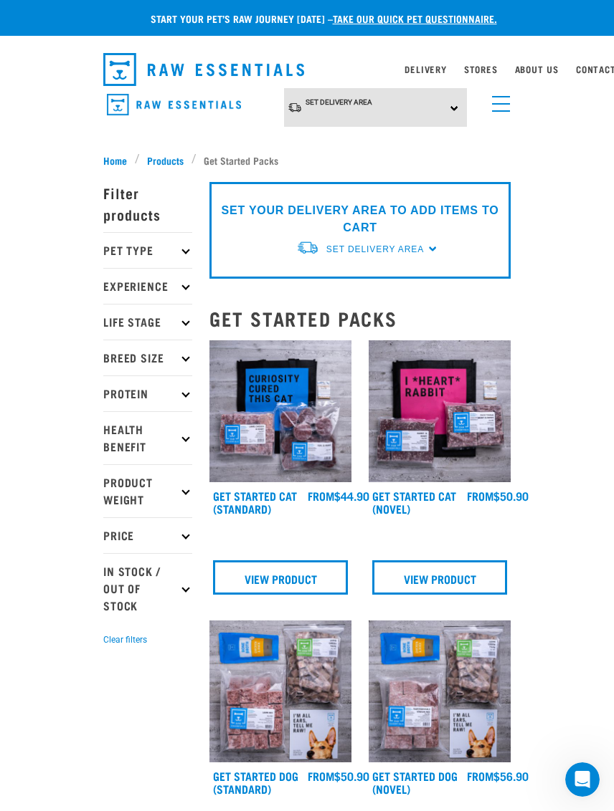
click at [180, 248] on p "Pet Type" at bounding box center [147, 250] width 89 height 36
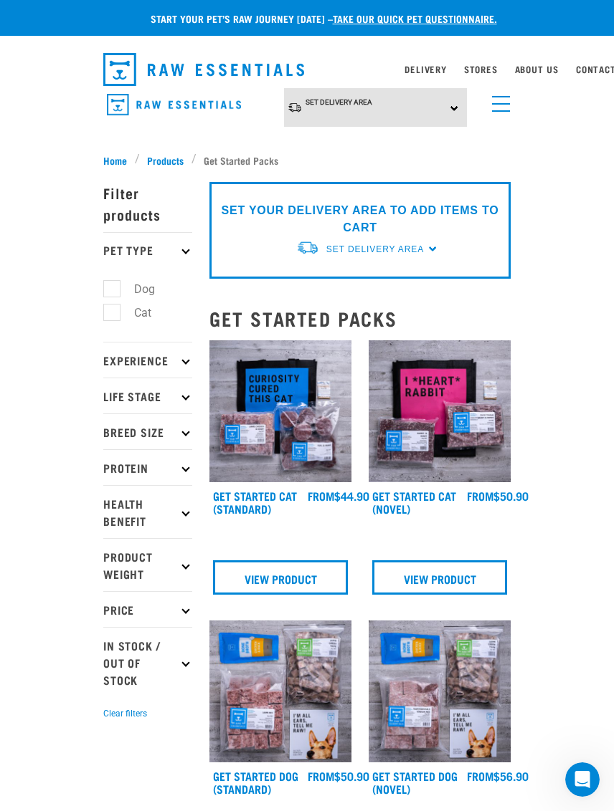
click at [111, 280] on label "Dog" at bounding box center [135, 289] width 49 height 18
click at [108, 282] on input "Dog" at bounding box center [107, 286] width 9 height 9
checkbox input "true"
click at [173, 366] on p "Experience" at bounding box center [147, 360] width 89 height 36
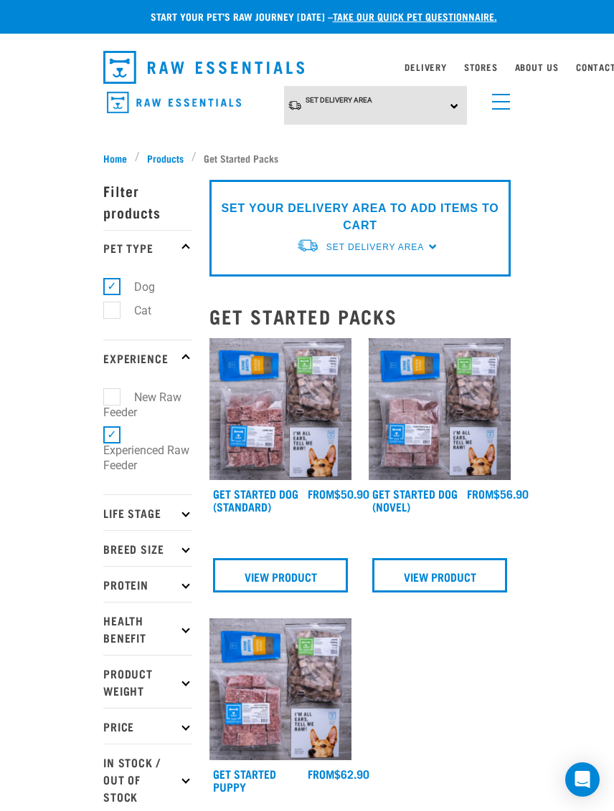
click at [186, 495] on p "Life Stage" at bounding box center [147, 513] width 89 height 36
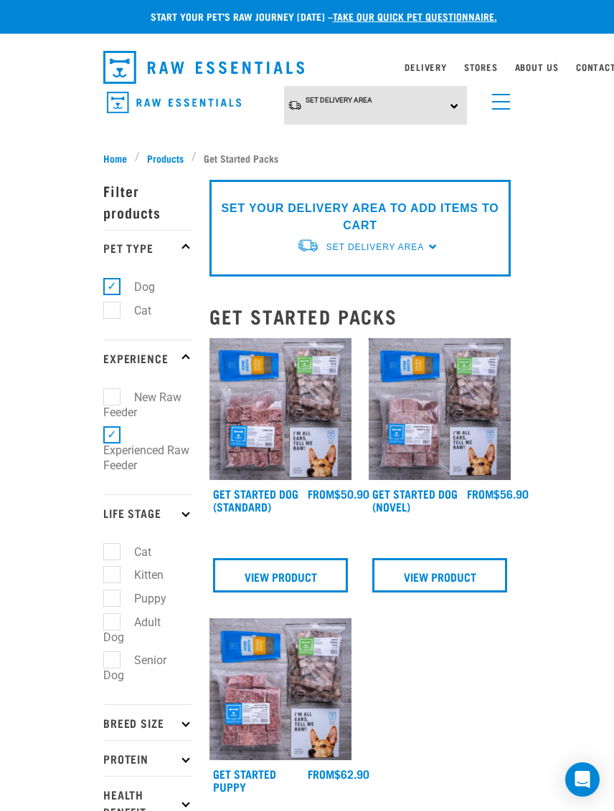
click at [113, 614] on label "Adult Dog" at bounding box center [131, 630] width 57 height 33
click at [113, 615] on input "Adult Dog" at bounding box center [107, 619] width 9 height 9
checkbox input "true"
click at [181, 705] on p "Breed Size" at bounding box center [147, 723] width 89 height 36
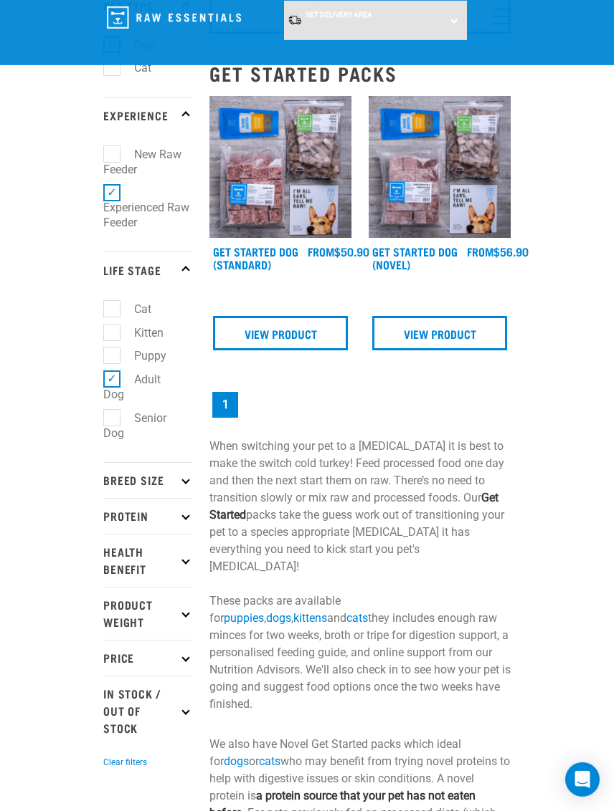
click at [137, 462] on p "Breed Size" at bounding box center [147, 480] width 89 height 36
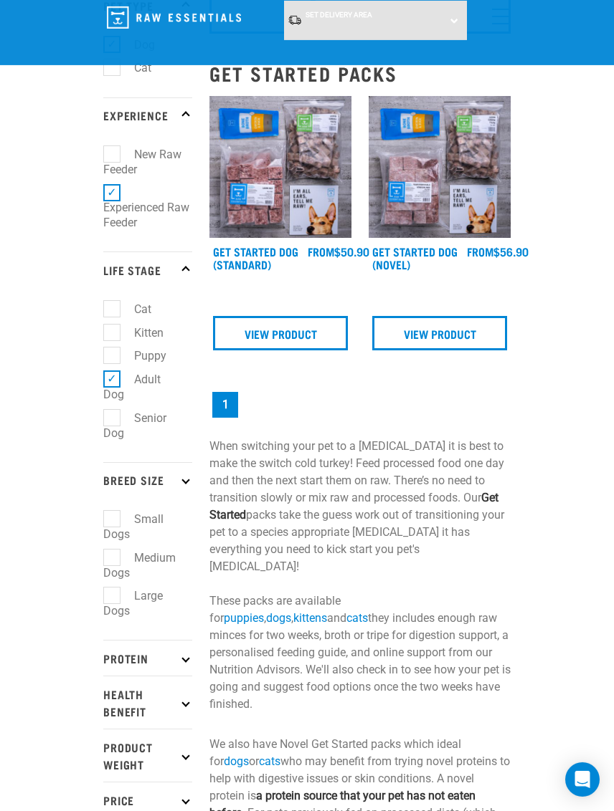
click at [114, 510] on label "Small Dogs" at bounding box center [133, 526] width 60 height 33
click at [113, 512] on input "Small Dogs" at bounding box center [107, 516] width 9 height 9
checkbox input "true"
click at [134, 643] on p "Protein" at bounding box center [147, 658] width 89 height 36
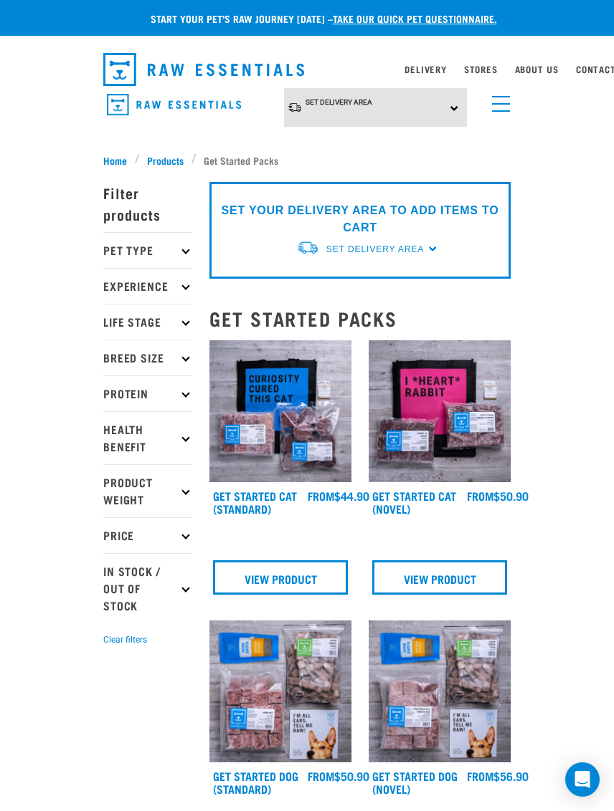
click at [163, 155] on span "Products" at bounding box center [165, 160] width 37 height 15
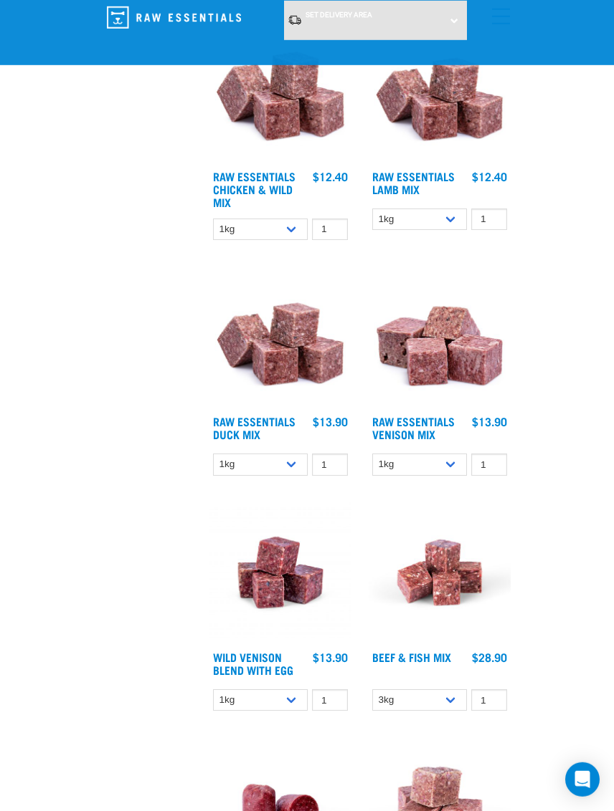
scroll to position [1613, 0]
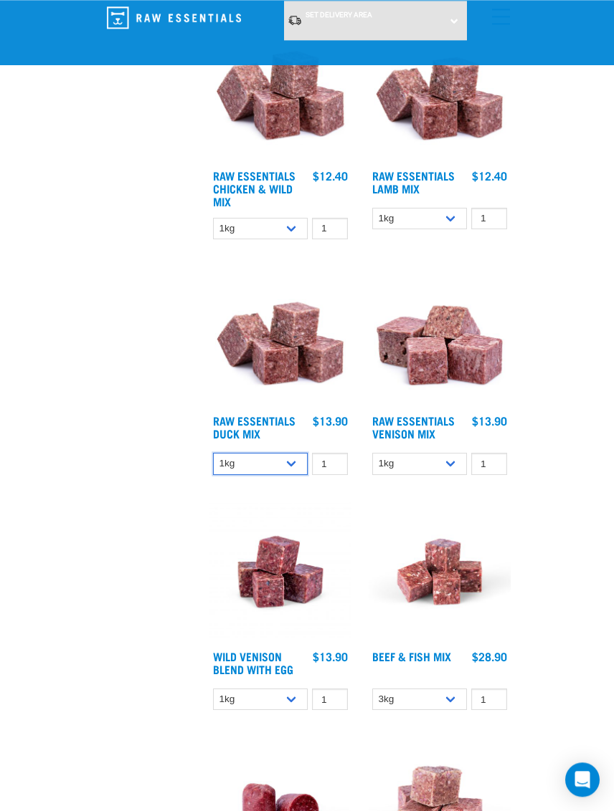
click at [277, 464] on select "1kg 3kg" at bounding box center [260, 464] width 95 height 22
click at [305, 354] on img at bounding box center [280, 336] width 142 height 142
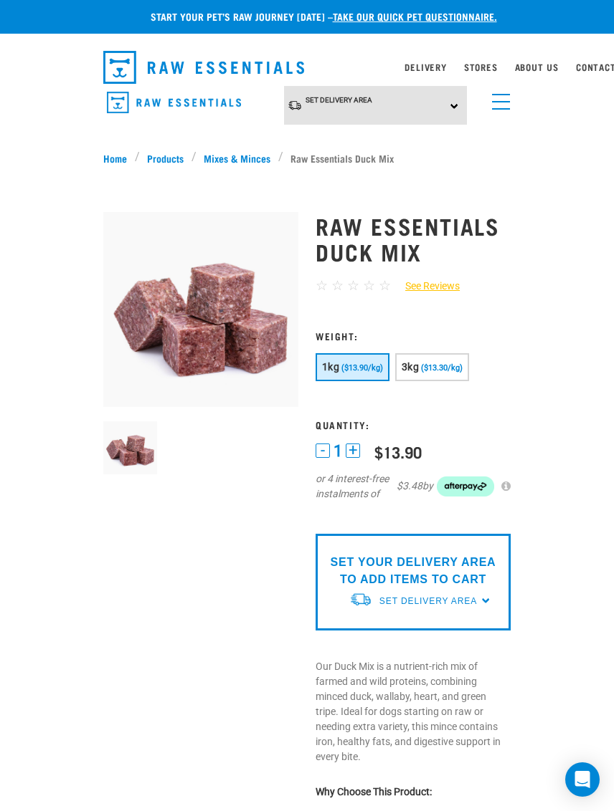
click at [477, 597] on span "Set Delivery Area" at bounding box center [427, 601] width 97 height 10
click at [395, 632] on link "[GEOGRAPHIC_DATA]" at bounding box center [420, 635] width 143 height 24
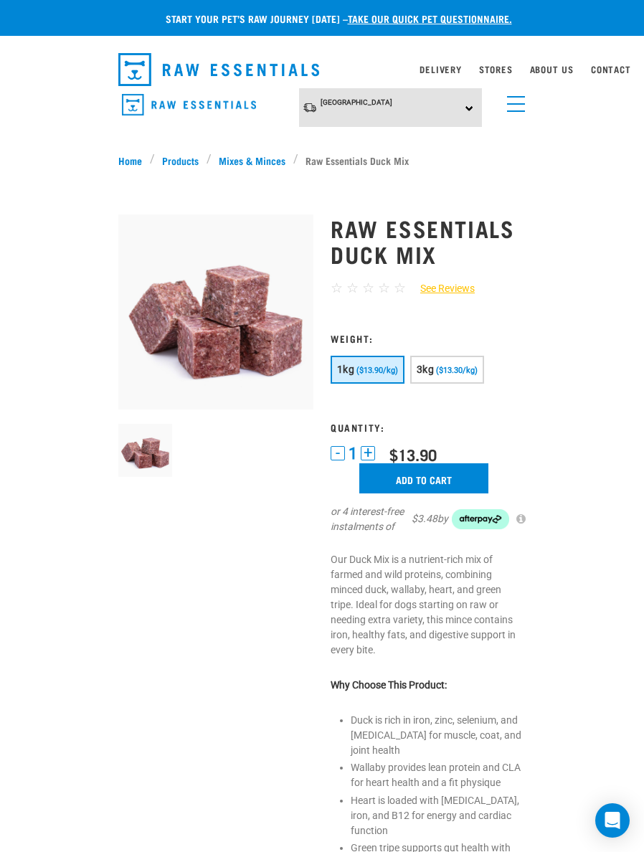
click at [445, 469] on input "Add to cart" at bounding box center [423, 478] width 129 height 30
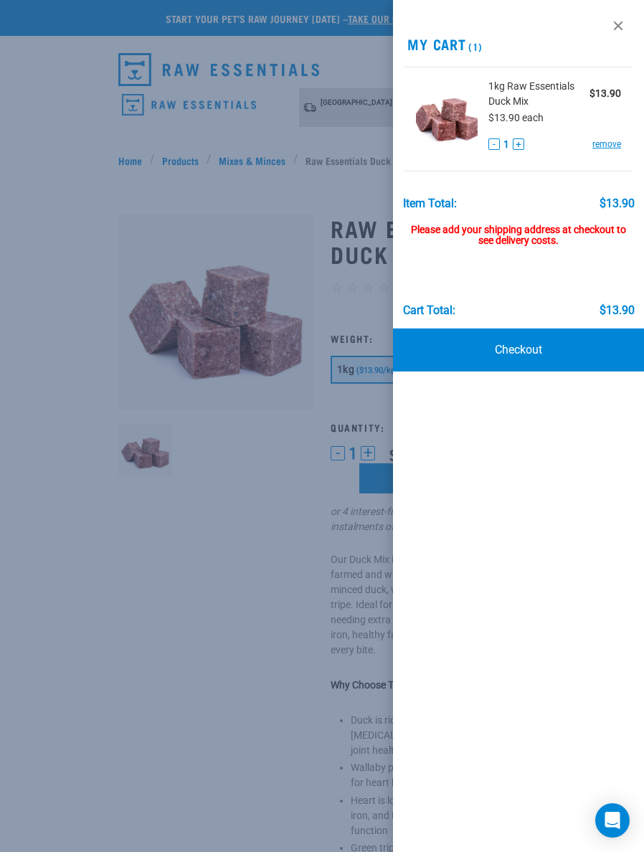
click at [81, 399] on div at bounding box center [322, 426] width 644 height 852
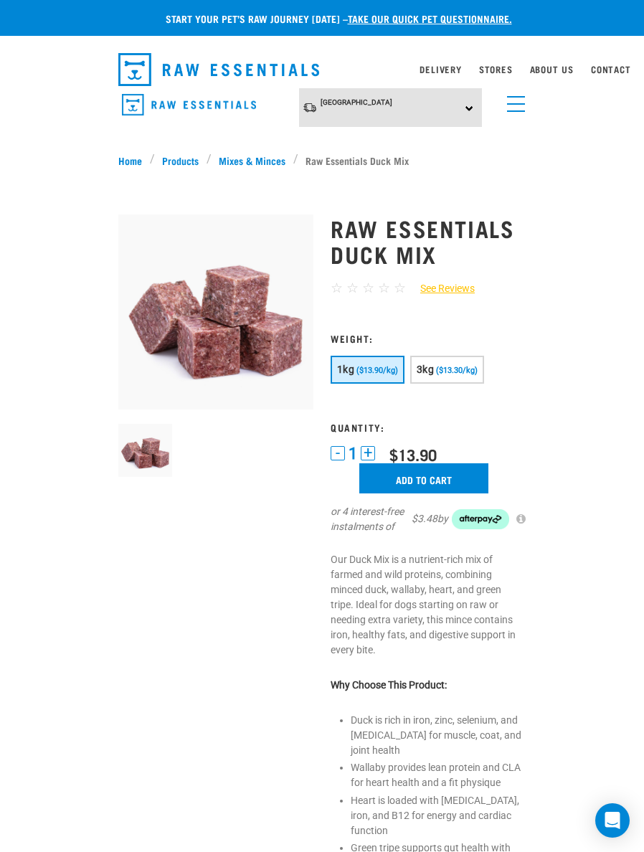
click at [254, 159] on link "Mixes & Minces" at bounding box center [252, 160] width 82 height 15
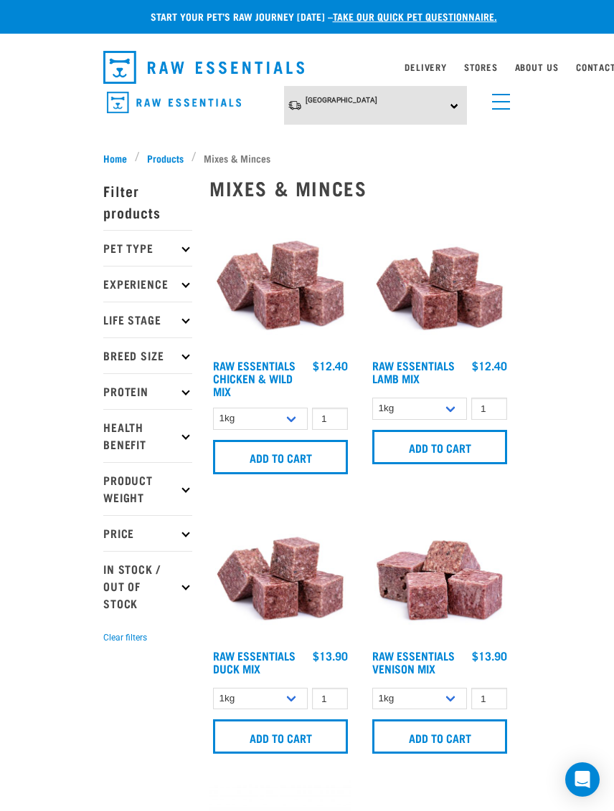
click at [454, 451] on input "Add to cart" at bounding box center [439, 447] width 135 height 34
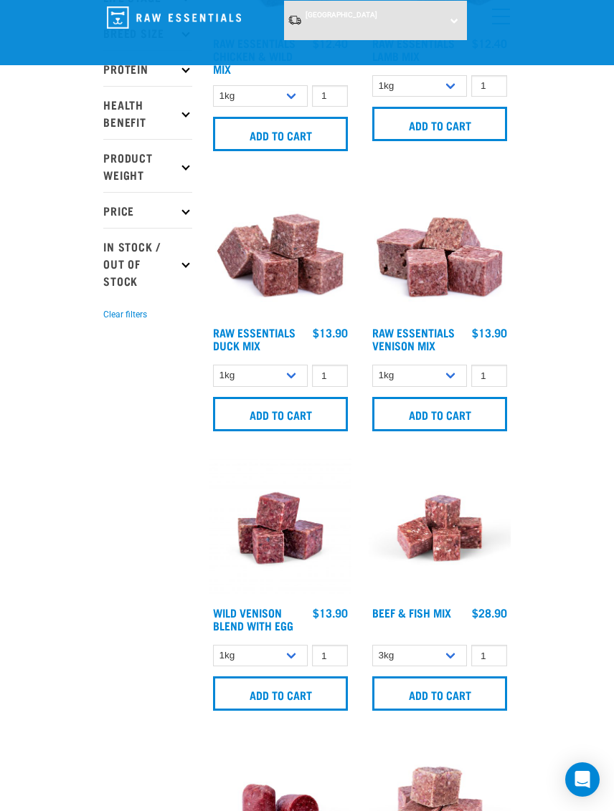
scroll to position [237, 0]
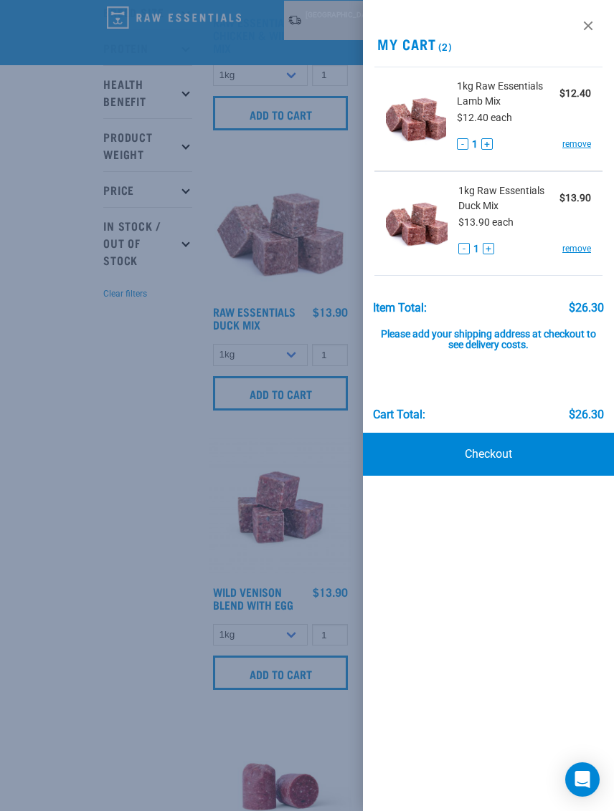
click at [85, 437] on div at bounding box center [307, 405] width 614 height 811
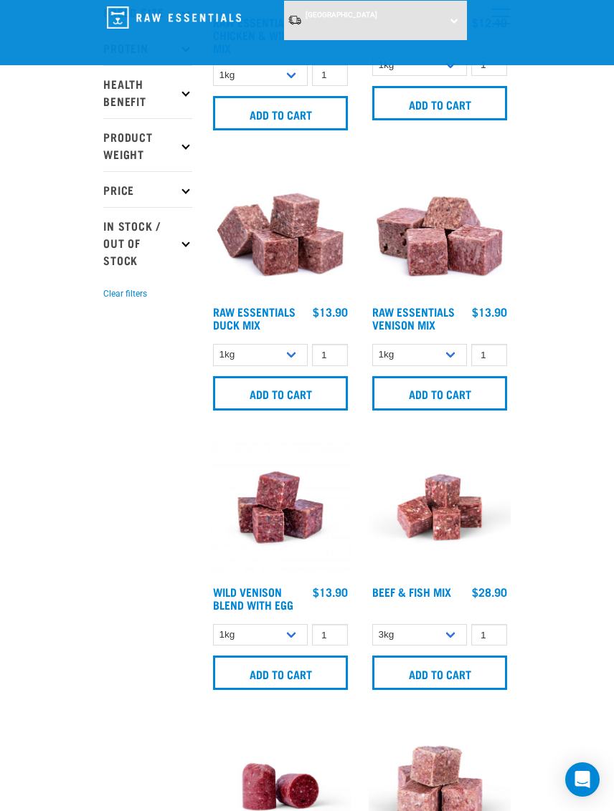
click at [284, 667] on input "Add to cart" at bounding box center [280, 673] width 135 height 34
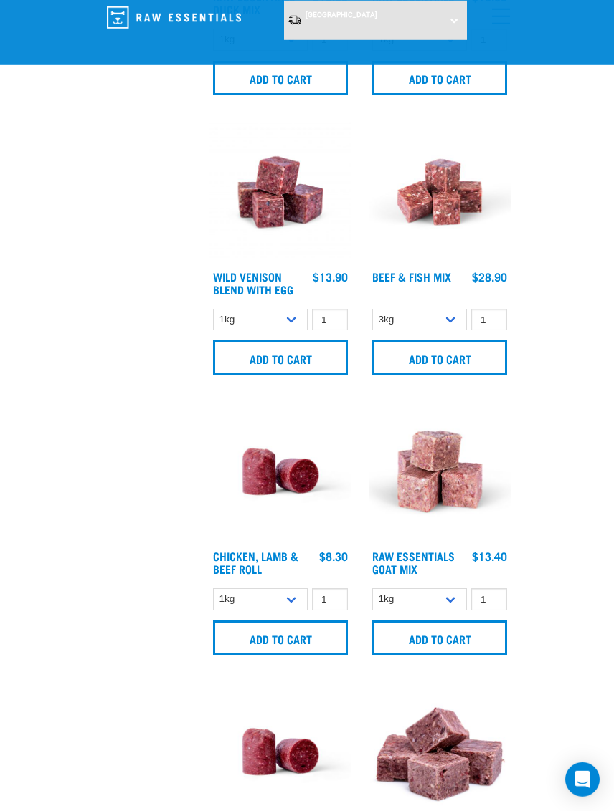
scroll to position [553, 0]
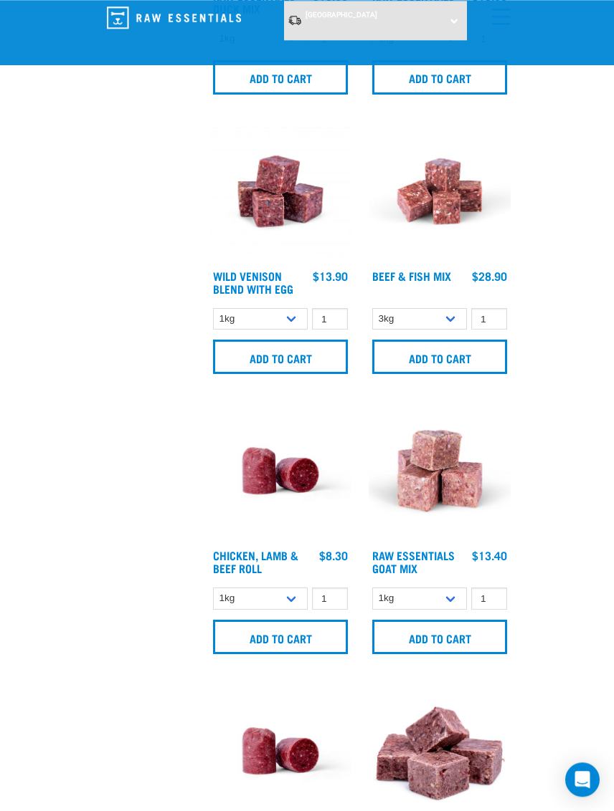
click at [449, 634] on input "Add to cart" at bounding box center [439, 637] width 135 height 34
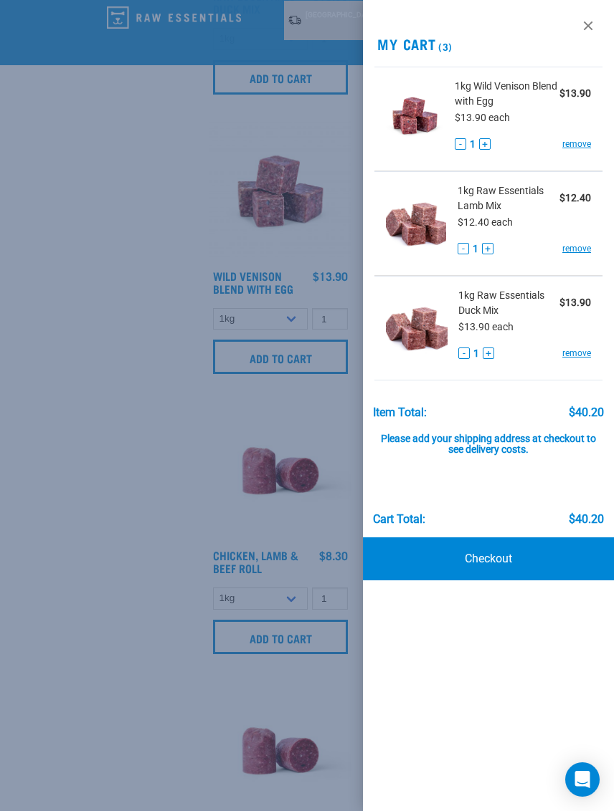
click at [91, 444] on div at bounding box center [307, 405] width 614 height 811
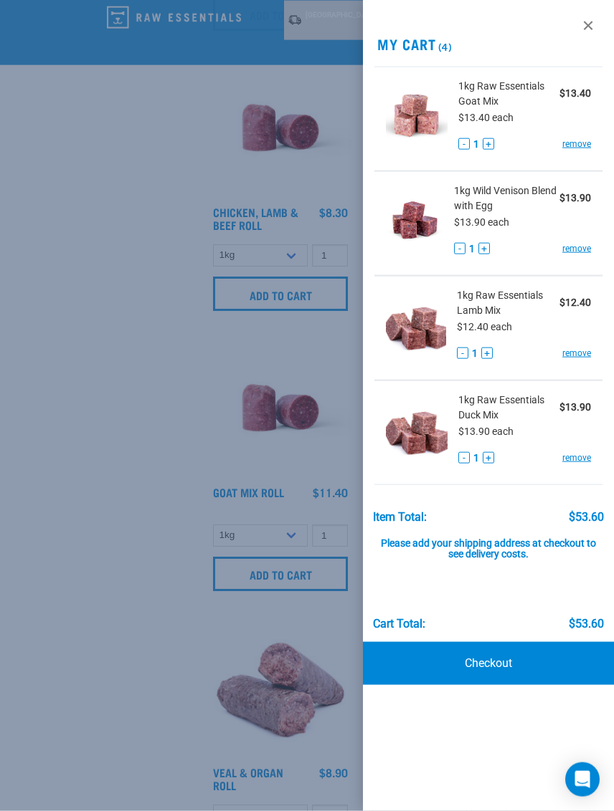
scroll to position [902, 0]
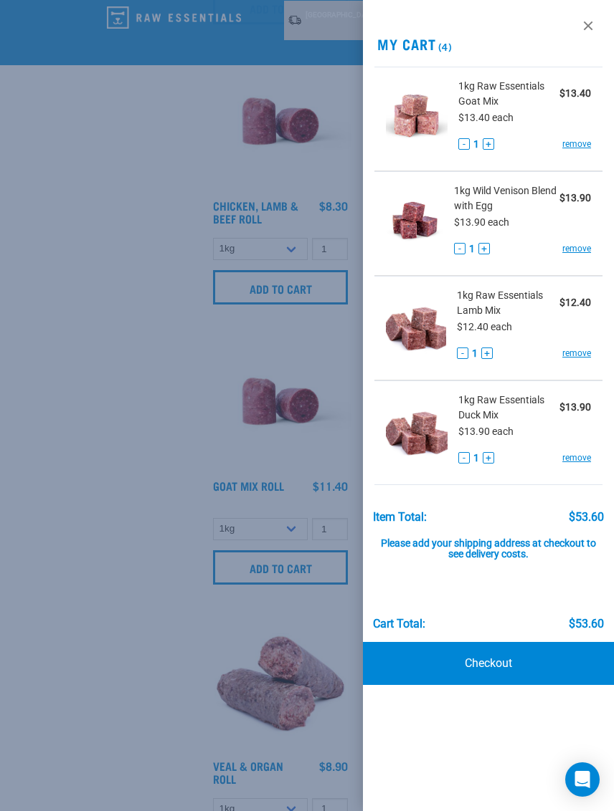
click at [89, 452] on div at bounding box center [307, 405] width 614 height 811
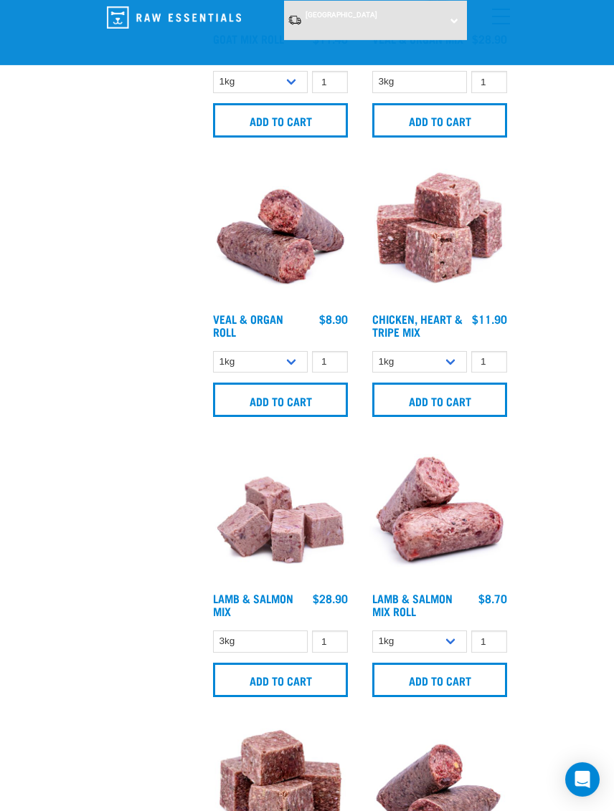
scroll to position [1356, 0]
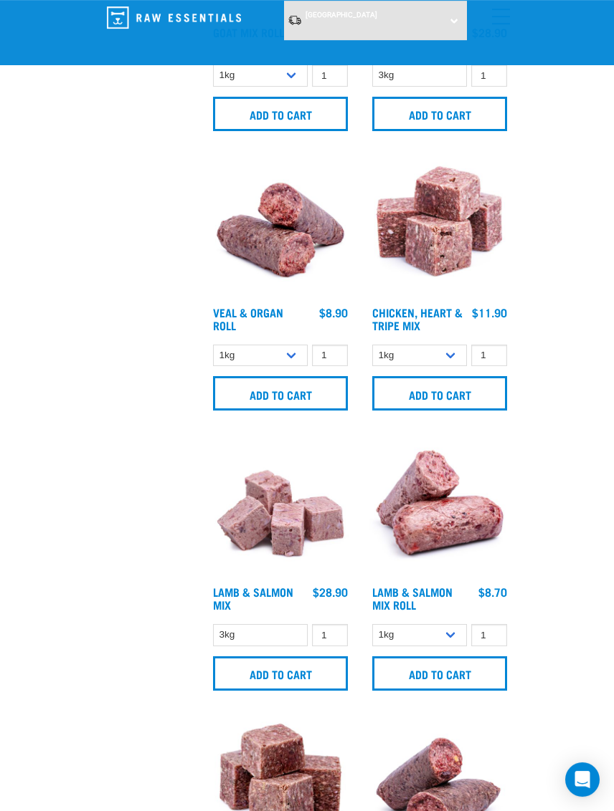
click at [430, 394] on input "Add to cart" at bounding box center [439, 393] width 135 height 34
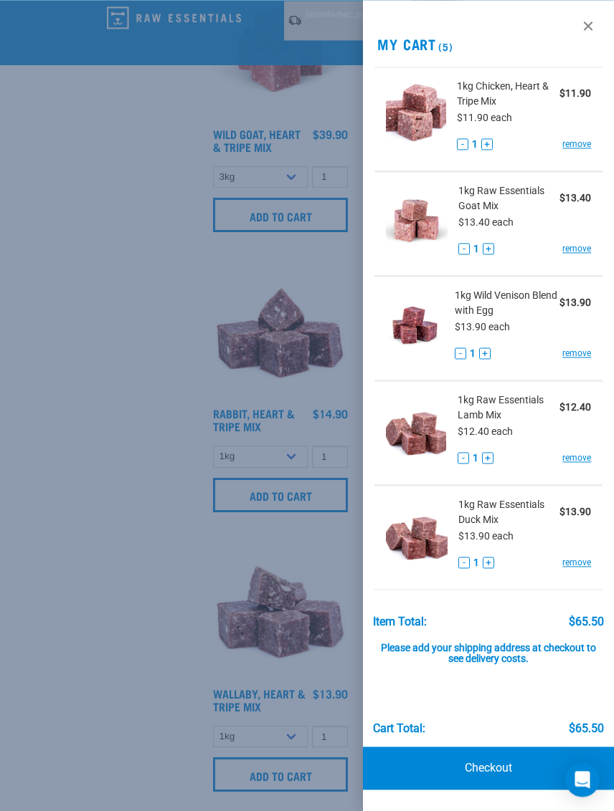
click at [81, 422] on div at bounding box center [307, 405] width 614 height 811
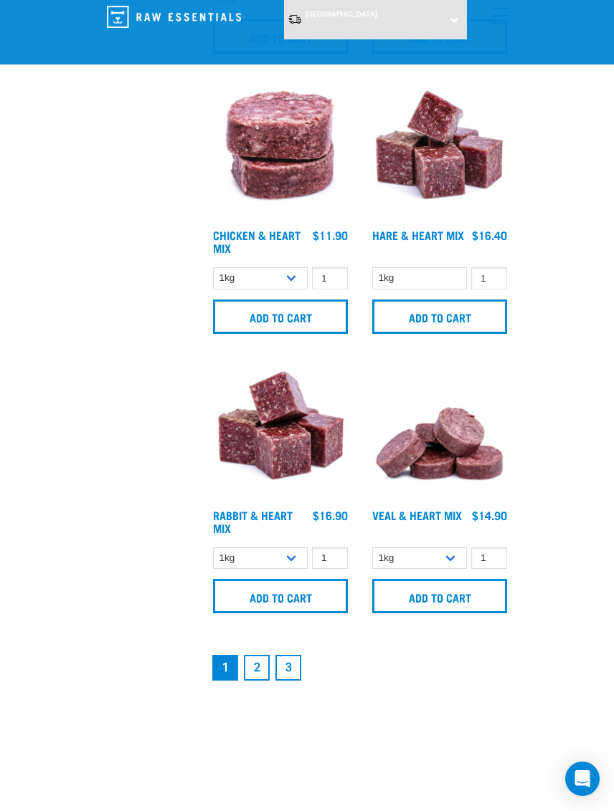
scroll to position [3973, 0]
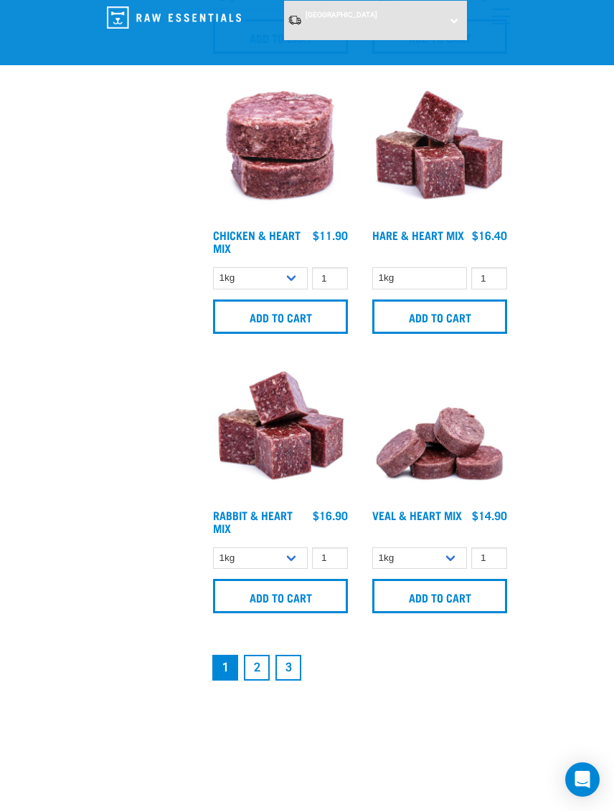
click at [261, 674] on link "2" at bounding box center [257, 668] width 26 height 26
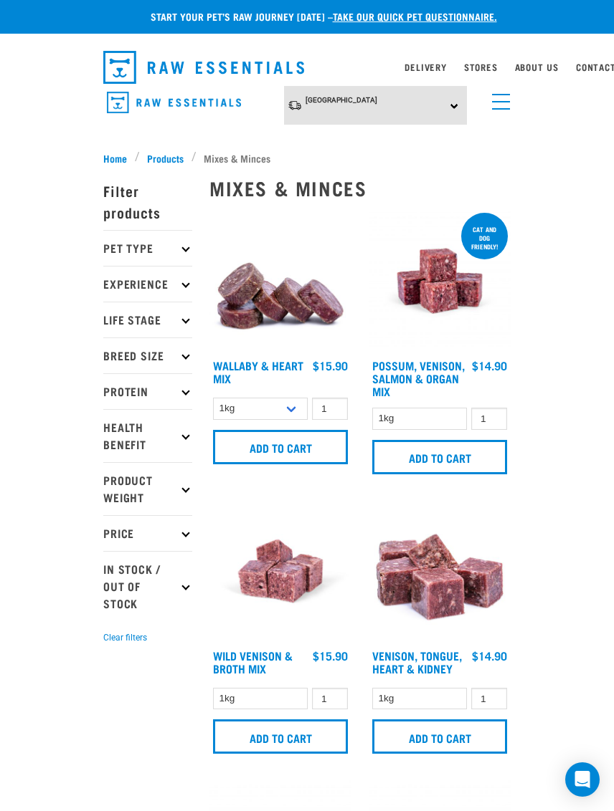
click at [455, 449] on input "Add to cart" at bounding box center [439, 457] width 135 height 34
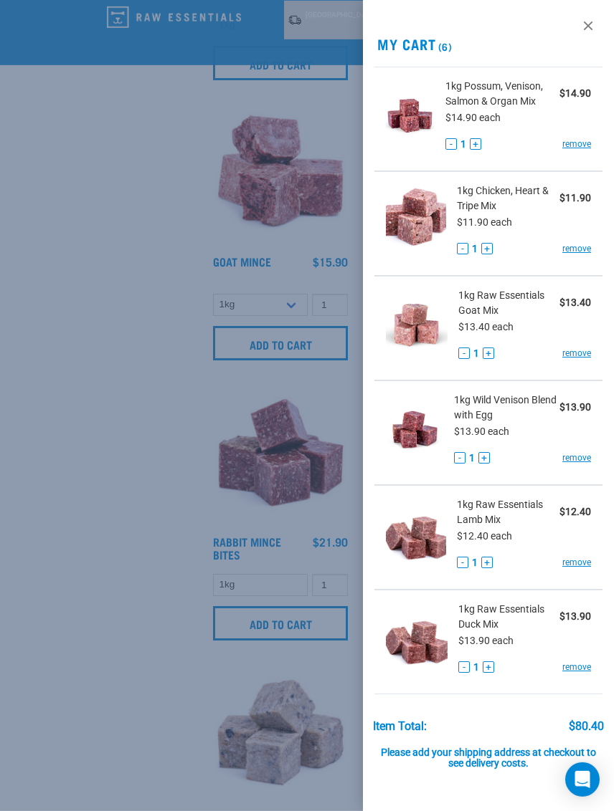
click at [88, 431] on div at bounding box center [307, 405] width 614 height 811
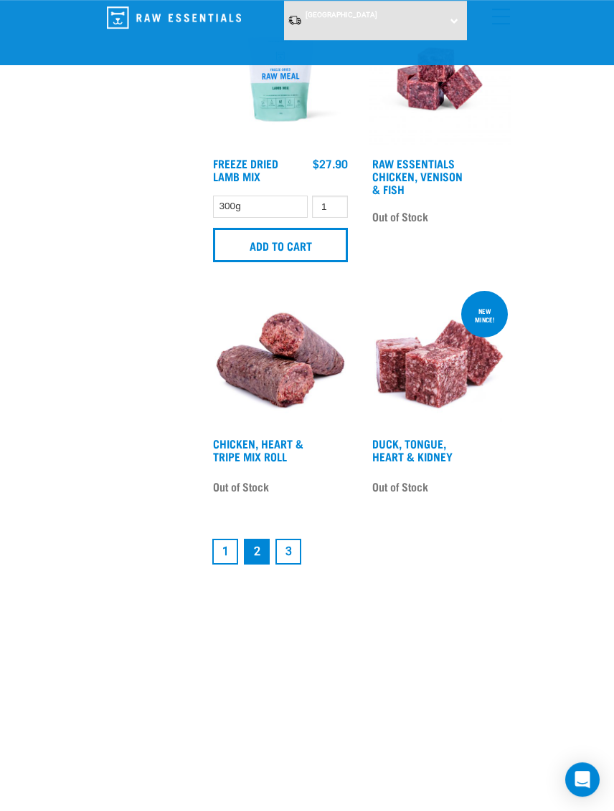
scroll to position [4035, 0]
click at [290, 565] on link "3" at bounding box center [288, 552] width 26 height 26
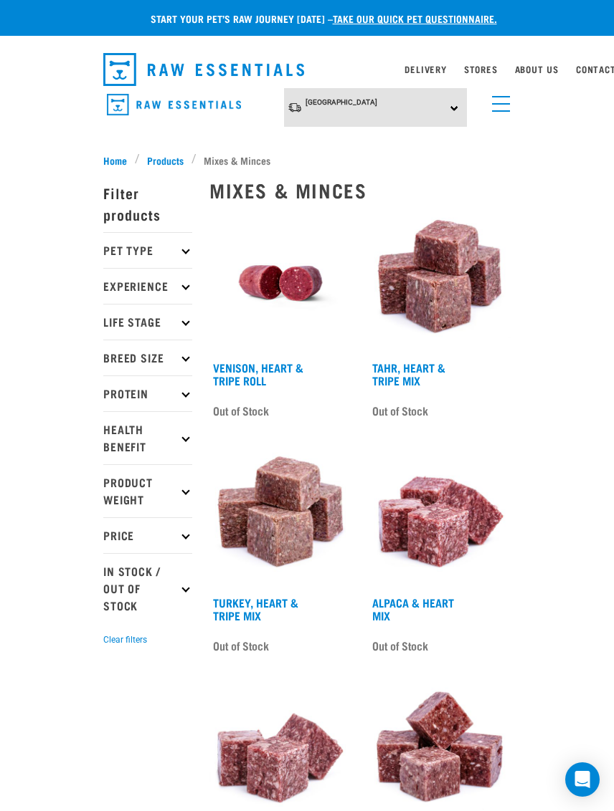
click at [171, 157] on span "Products" at bounding box center [165, 160] width 37 height 15
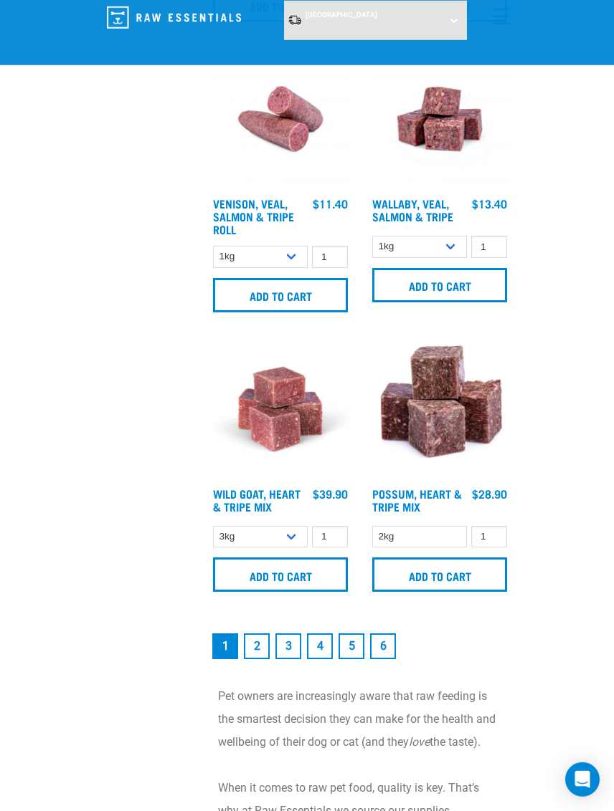
scroll to position [3997, 0]
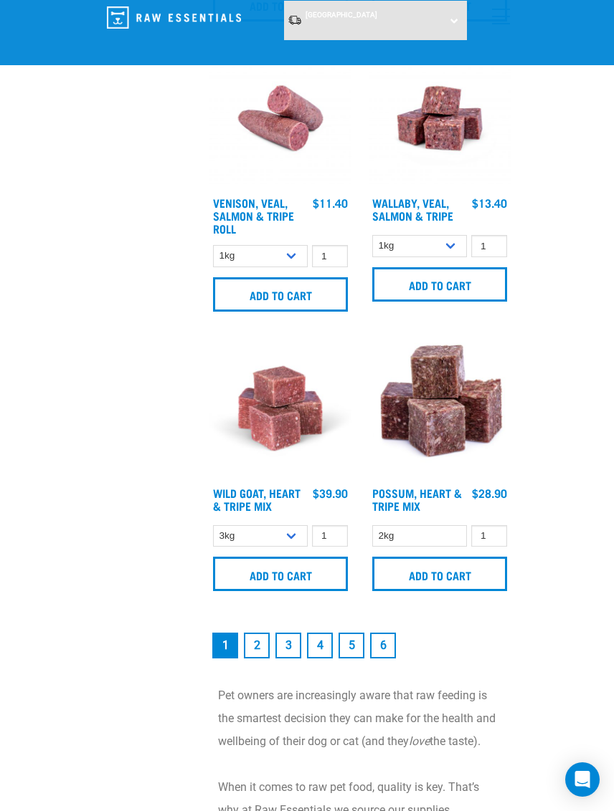
click at [389, 649] on link "6" at bounding box center [383, 646] width 26 height 26
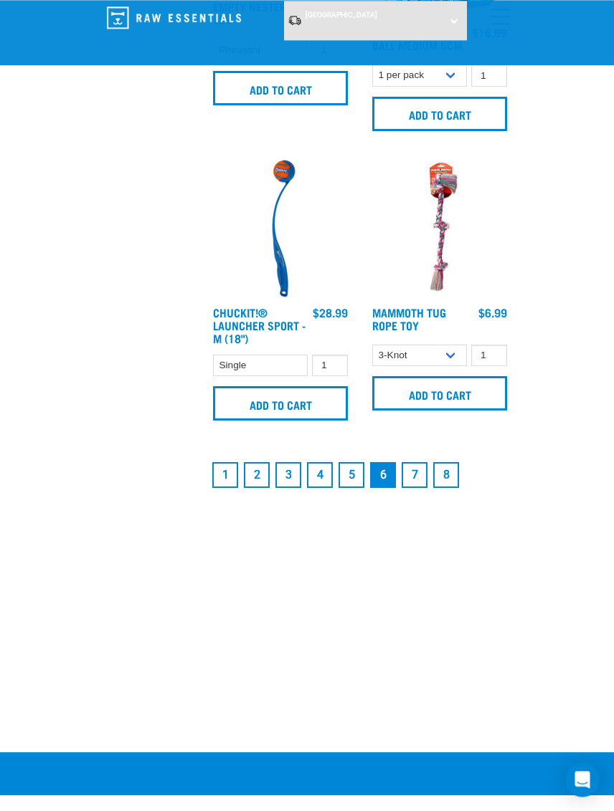
scroll to position [4236, 0]
click at [345, 488] on link "5" at bounding box center [351, 475] width 26 height 26
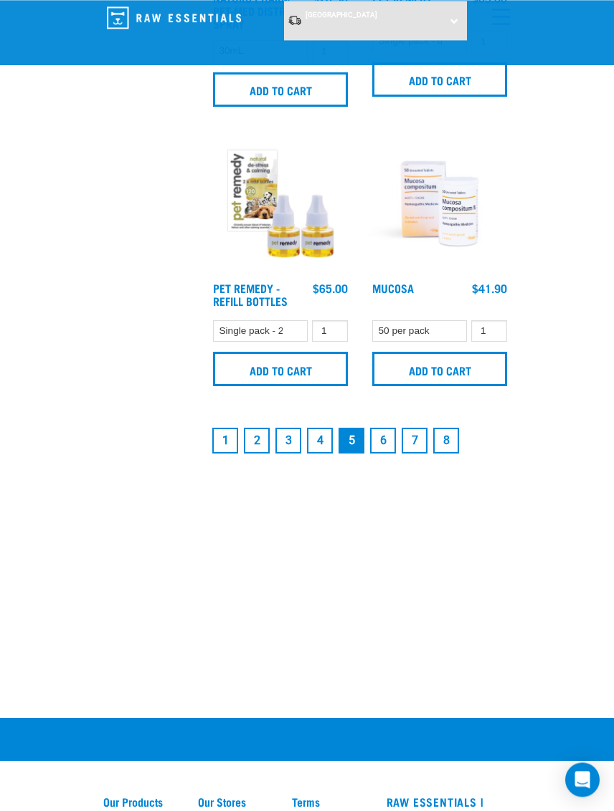
scroll to position [4292, 0]
click at [321, 434] on link "4" at bounding box center [320, 441] width 26 height 26
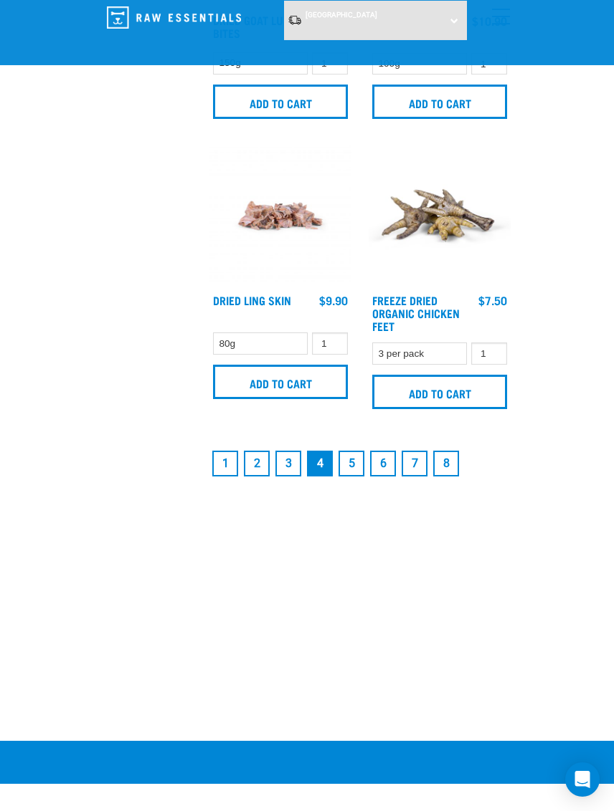
scroll to position [4164, 0]
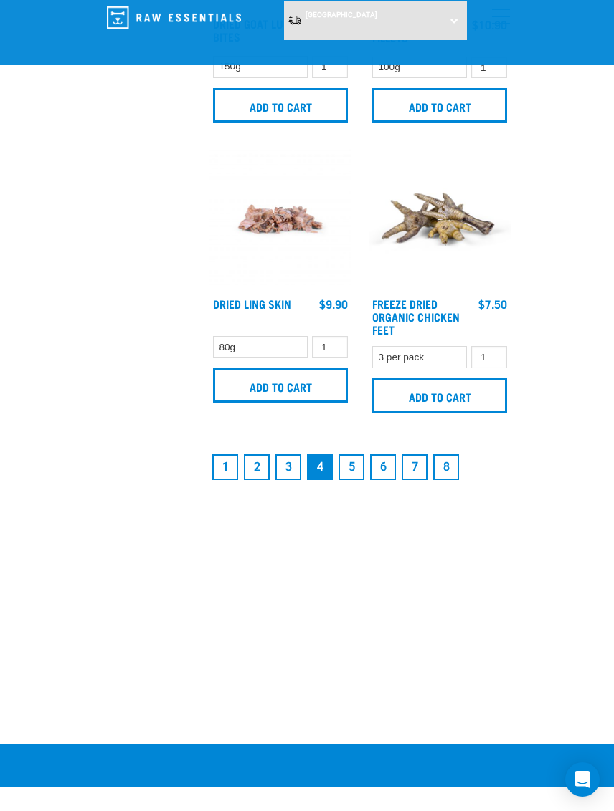
click at [287, 459] on link "3" at bounding box center [288, 467] width 26 height 26
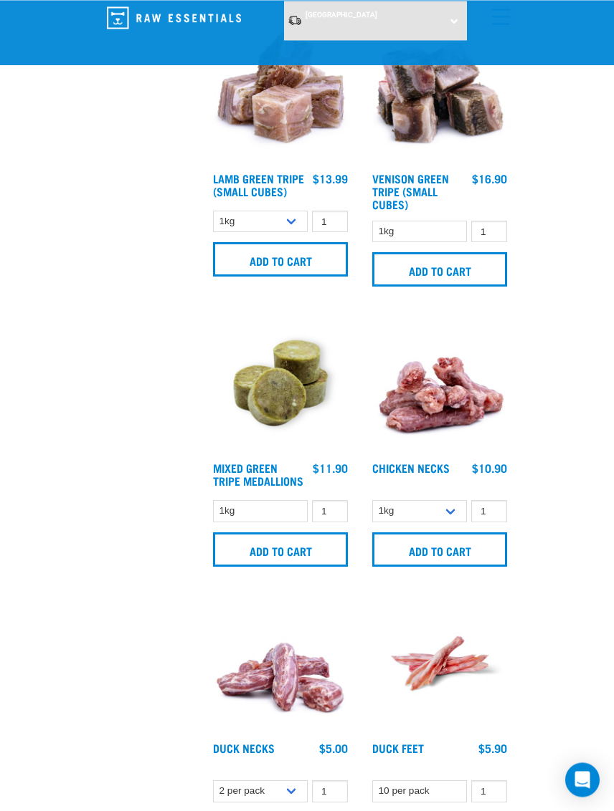
scroll to position [639, 0]
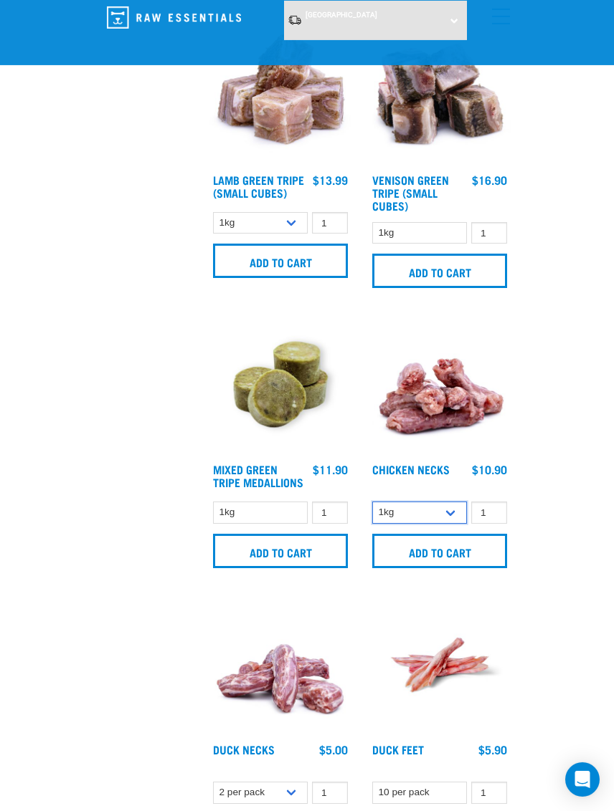
click at [445, 506] on select "1kg 2kg" at bounding box center [419, 513] width 95 height 22
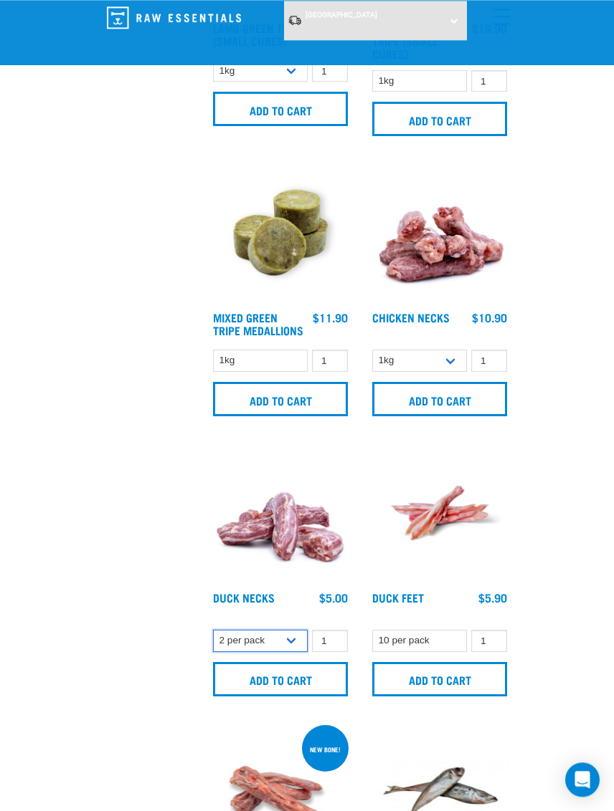
click at [292, 652] on select "2 per pack 6 per pack" at bounding box center [260, 641] width 95 height 22
click at [298, 692] on input "Add to cart" at bounding box center [280, 679] width 135 height 34
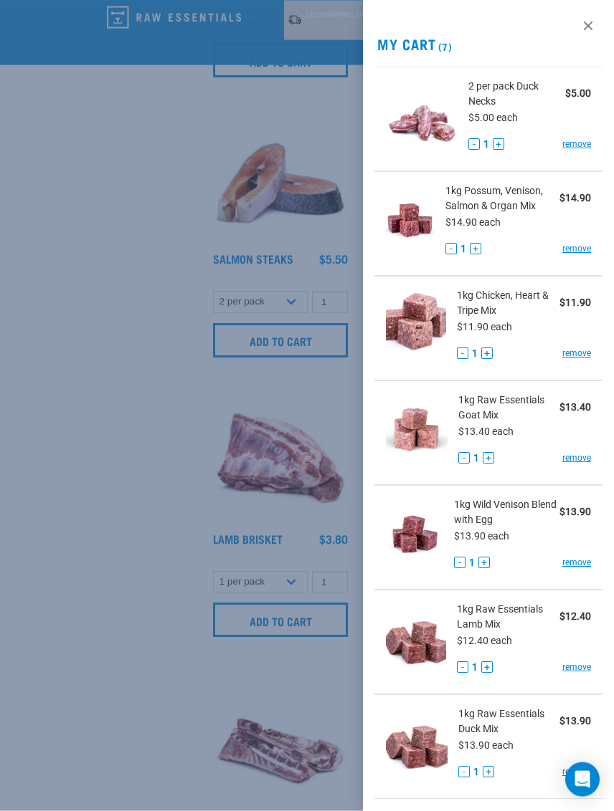
click at [121, 425] on div at bounding box center [307, 405] width 614 height 811
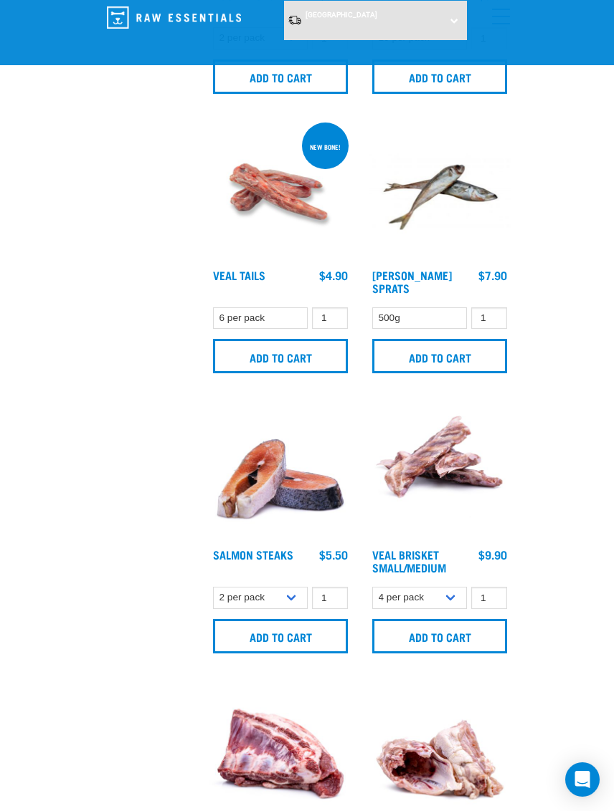
scroll to position [1391, 0]
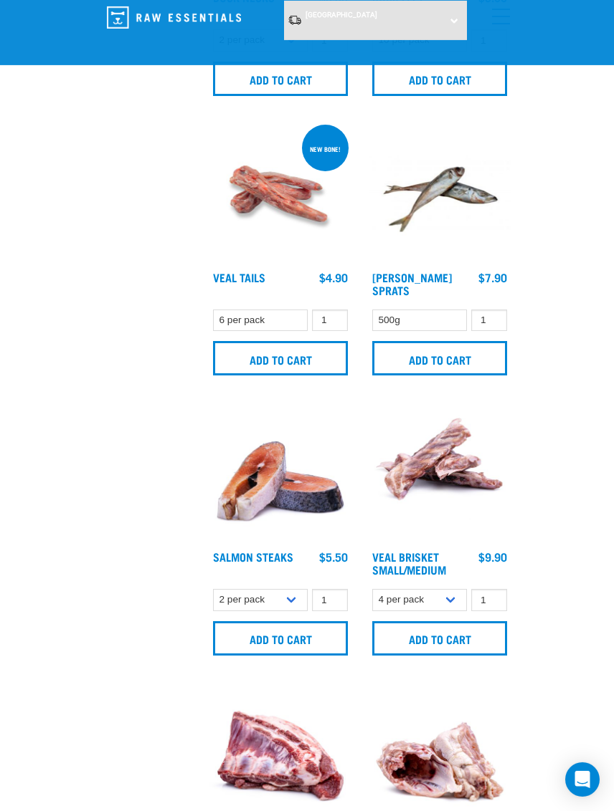
click at [270, 649] on input "Add to cart" at bounding box center [280, 638] width 135 height 34
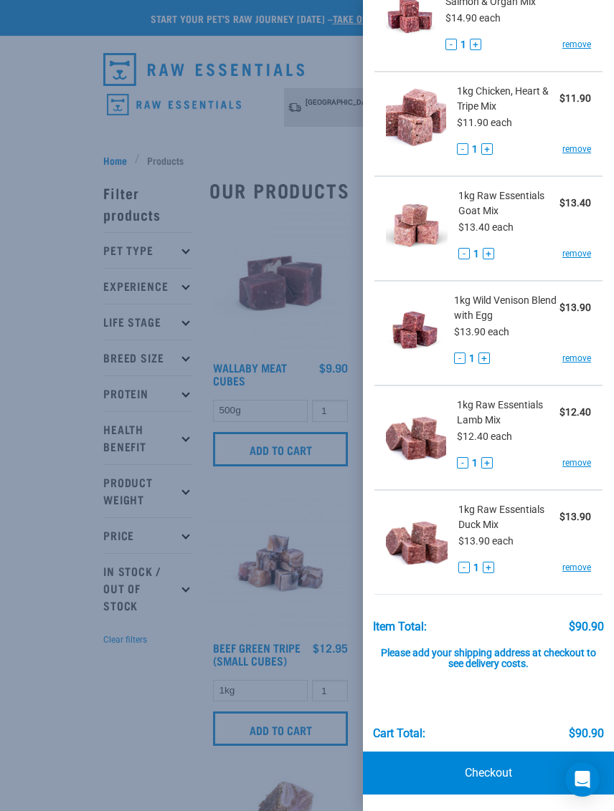
scroll to position [308, 0]
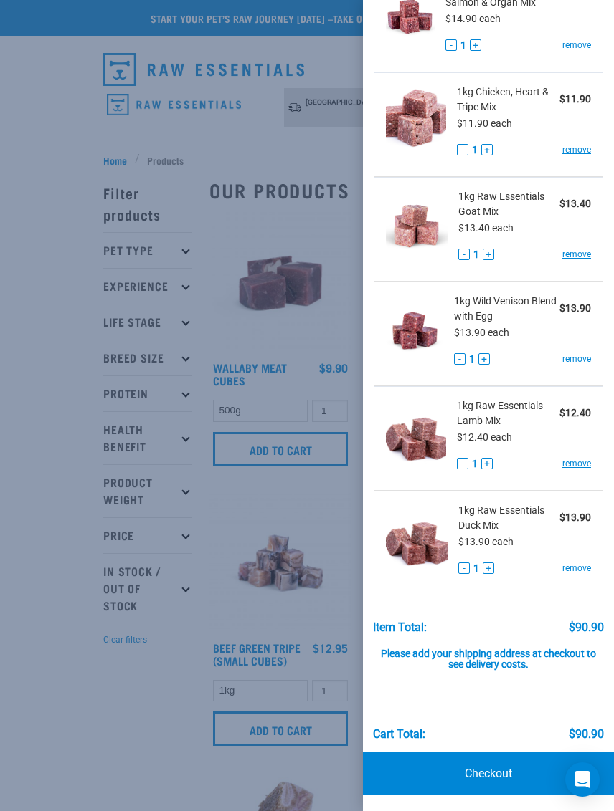
click at [120, 740] on div at bounding box center [307, 405] width 614 height 811
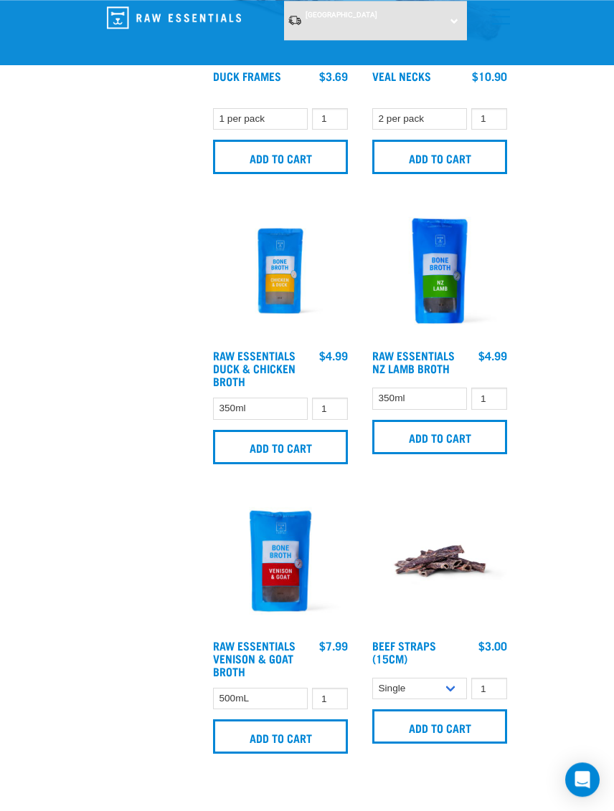
scroll to position [2982, 0]
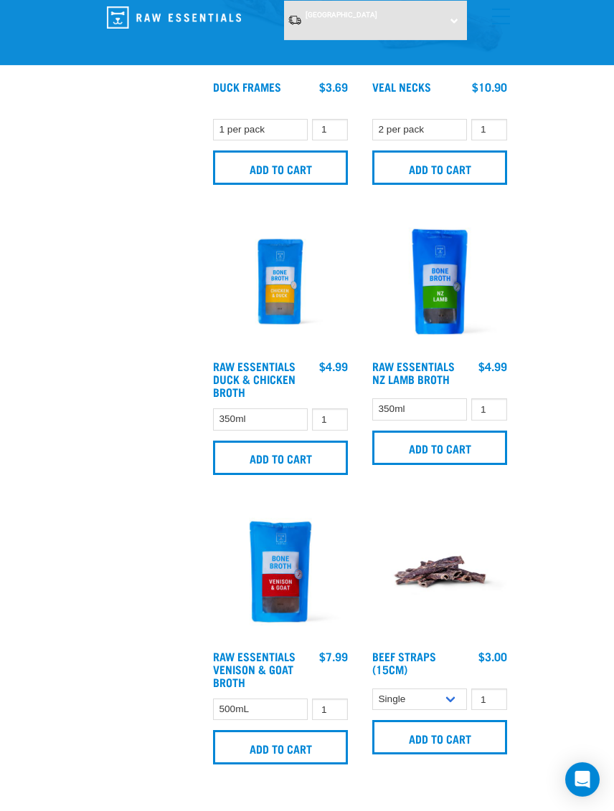
click at [297, 469] on input "Add to cart" at bounding box center [280, 458] width 135 height 34
click at [283, 429] on select "350ml" at bounding box center [260, 420] width 95 height 22
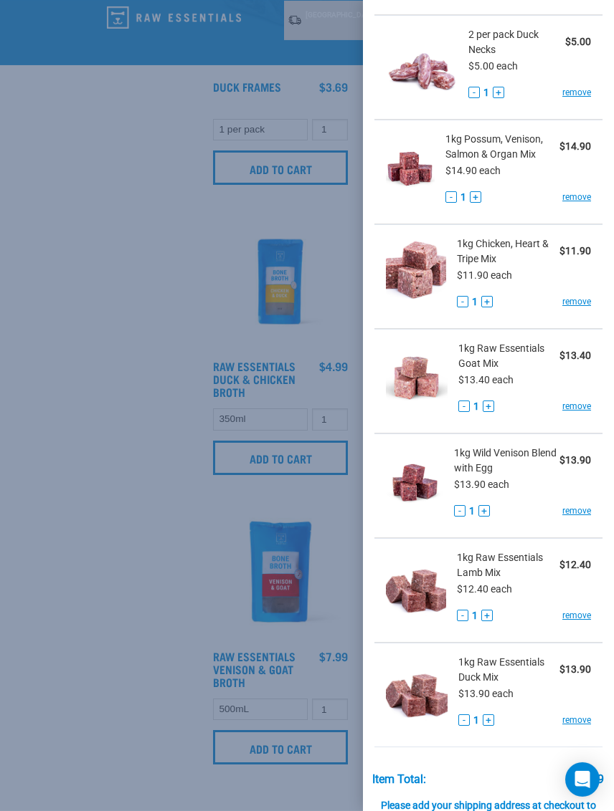
click at [90, 374] on div at bounding box center [307, 405] width 614 height 811
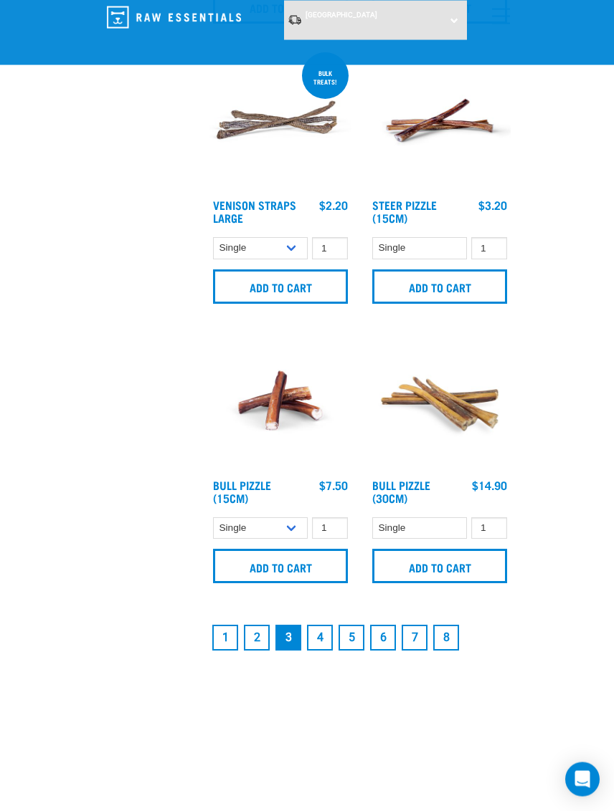
scroll to position [4004, 0]
click at [255, 647] on link "2" at bounding box center [257, 637] width 26 height 26
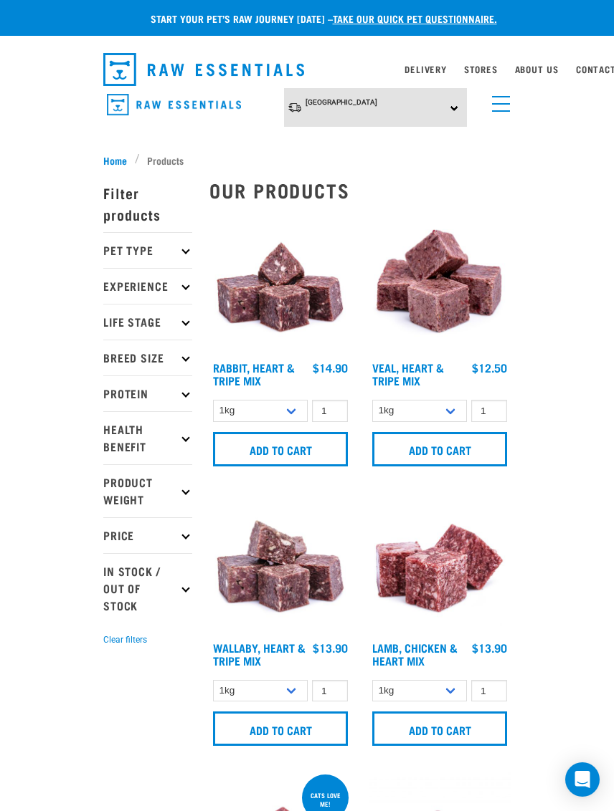
scroll to position [0, 8]
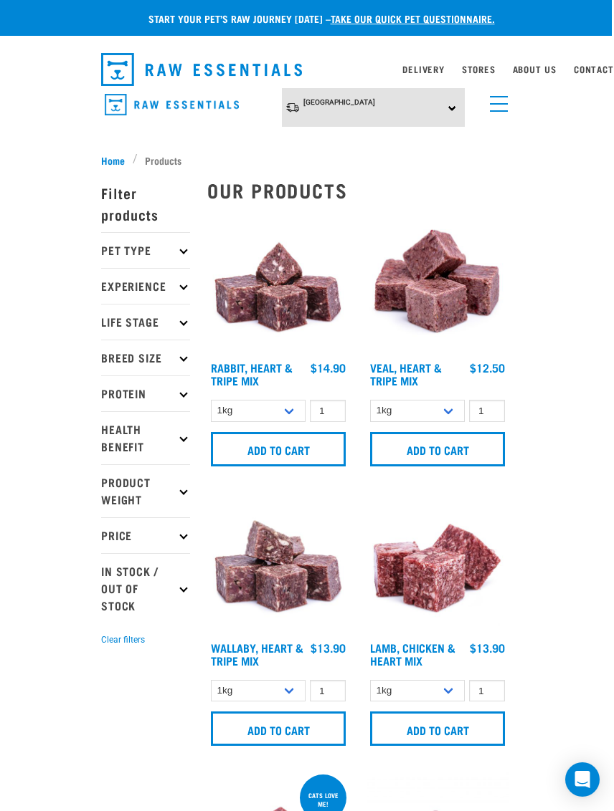
click at [495, 95] on link "menu" at bounding box center [495, 100] width 26 height 26
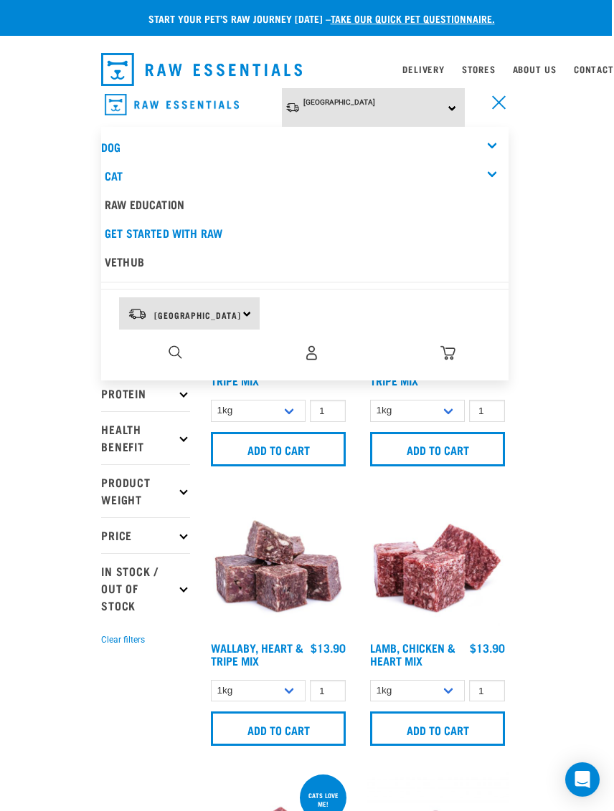
click at [304, 349] on img "dropdown navigation" at bounding box center [311, 352] width 15 height 15
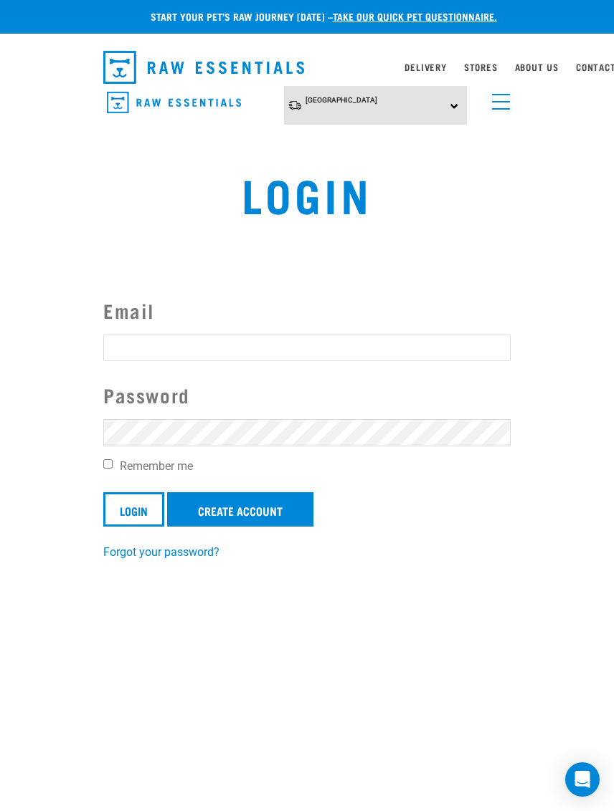
type input "[EMAIL_ADDRESS][PERSON_NAME][DOMAIN_NAME]"
click at [134, 510] on input "Login" at bounding box center [133, 509] width 61 height 34
click at [271, 505] on link "Create Account" at bounding box center [240, 509] width 146 height 34
click at [129, 518] on input "Login" at bounding box center [133, 509] width 61 height 34
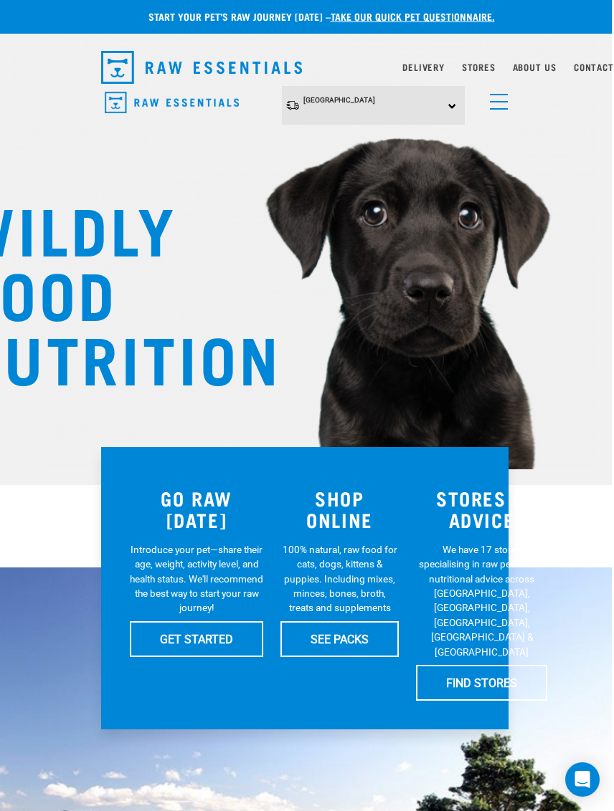
scroll to position [2, 8]
click at [491, 105] on link "menu" at bounding box center [495, 98] width 26 height 26
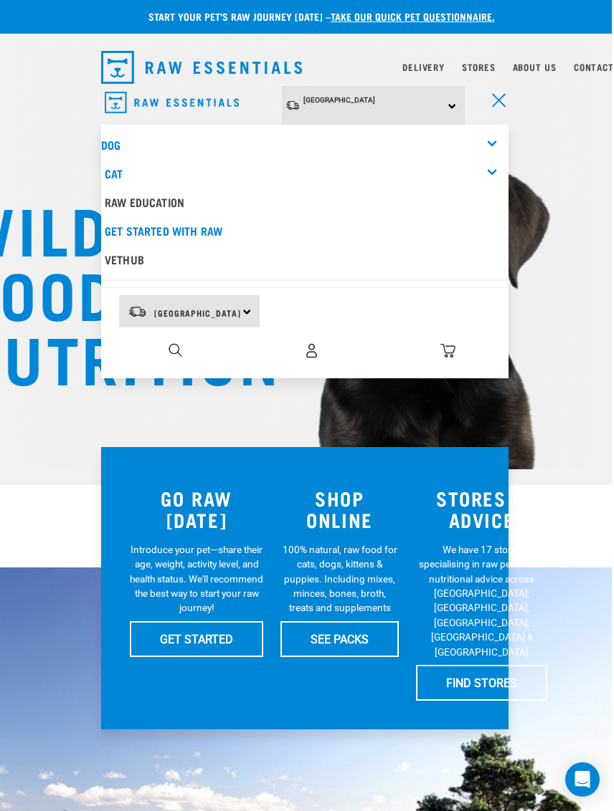
click at [442, 345] on img "dropdown navigation" at bounding box center [447, 350] width 15 height 15
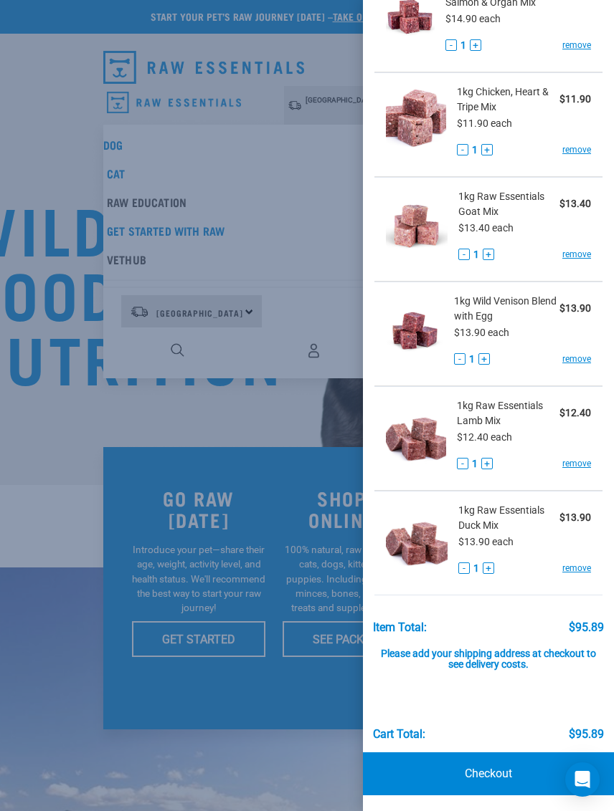
scroll to position [439, 0]
click at [486, 771] on link "Checkout" at bounding box center [488, 774] width 251 height 43
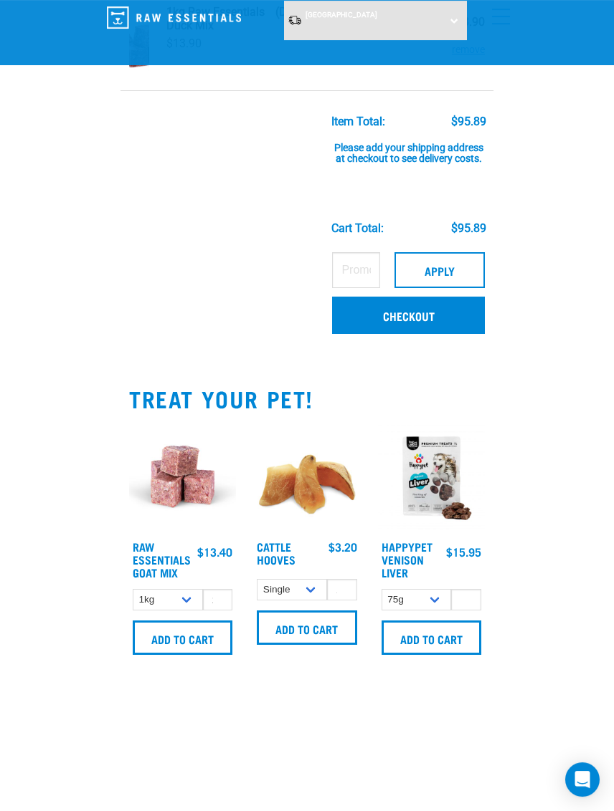
scroll to position [921, 0]
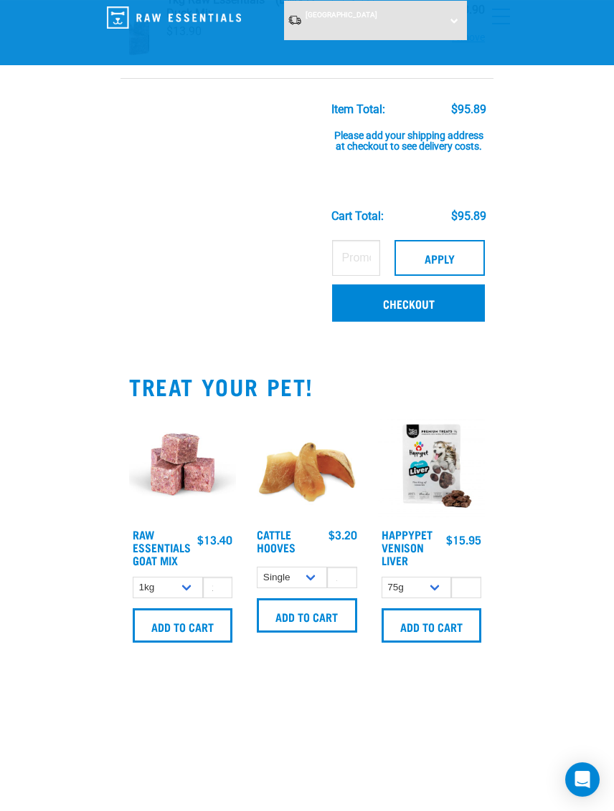
click at [428, 305] on link "Checkout" at bounding box center [408, 303] width 153 height 37
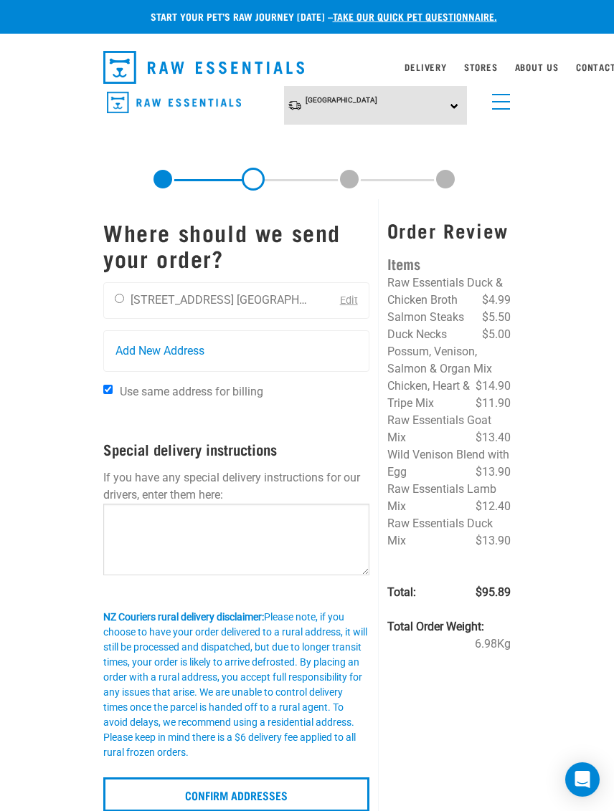
click at [123, 294] on input "radio" at bounding box center [119, 298] width 9 height 9
radio input "true"
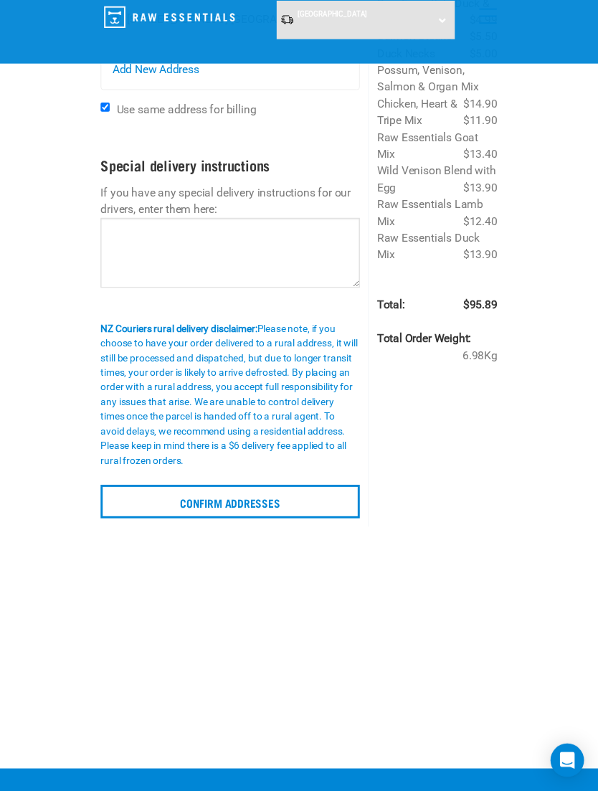
scroll to position [47, 0]
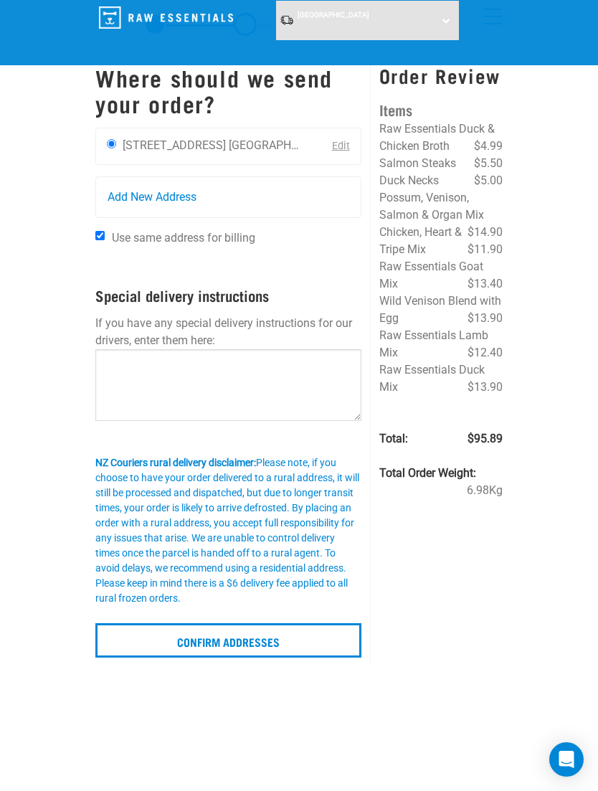
click at [302, 648] on input "Confirm addresses" at bounding box center [228, 640] width 266 height 34
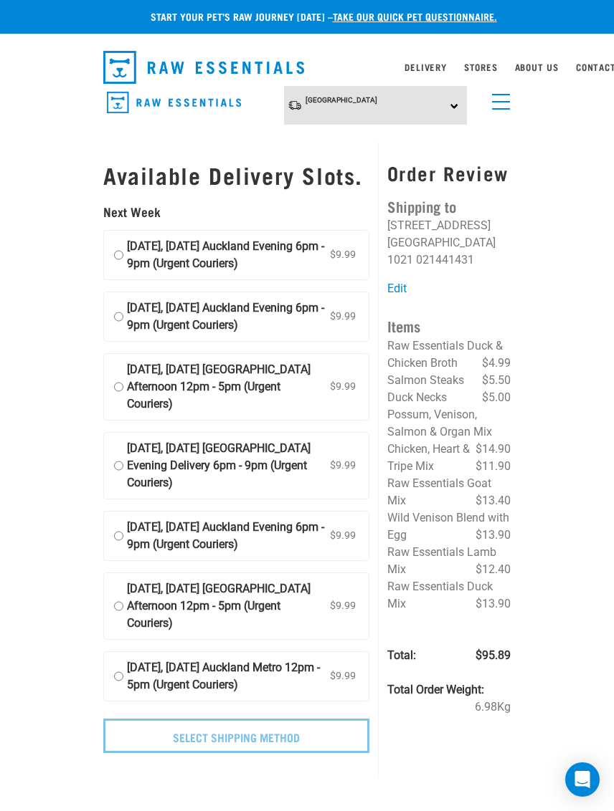
click at [115, 267] on input "11 August, Monday Auckland Evening 6pm - 9pm (Urgent Couriers) $9.99" at bounding box center [118, 255] width 9 height 34
radio input "true"
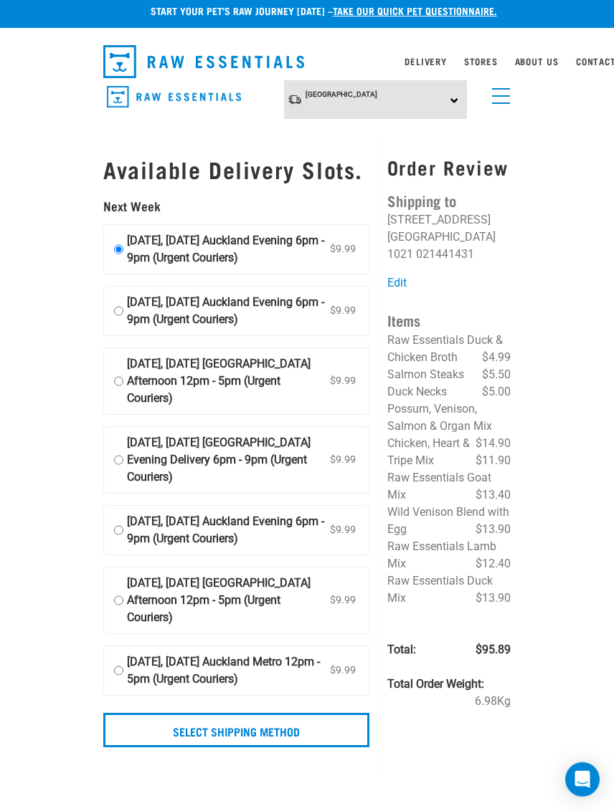
scroll to position [7, 0]
click at [284, 748] on input "Select Shipping Method" at bounding box center [236, 731] width 266 height 34
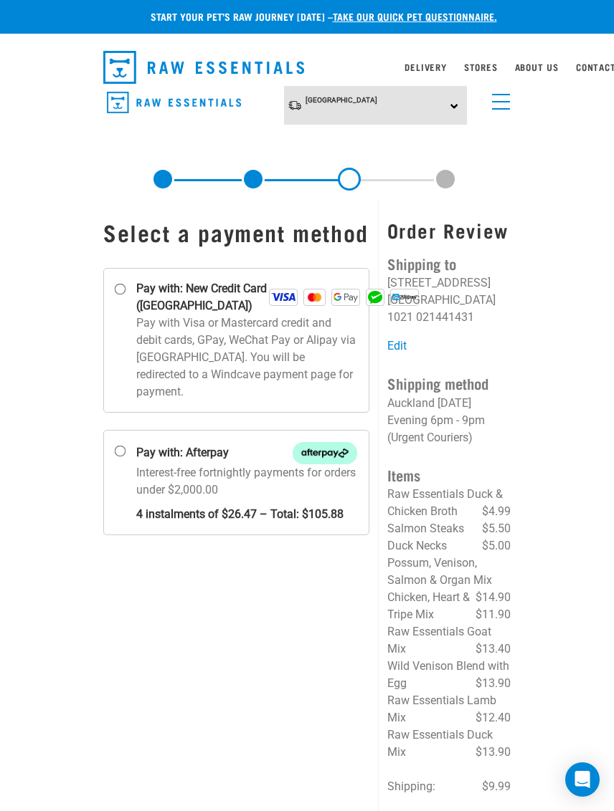
click at [123, 295] on input "Pay with: New Credit Card ([GEOGRAPHIC_DATA])" at bounding box center [120, 289] width 11 height 11
radio input "true"
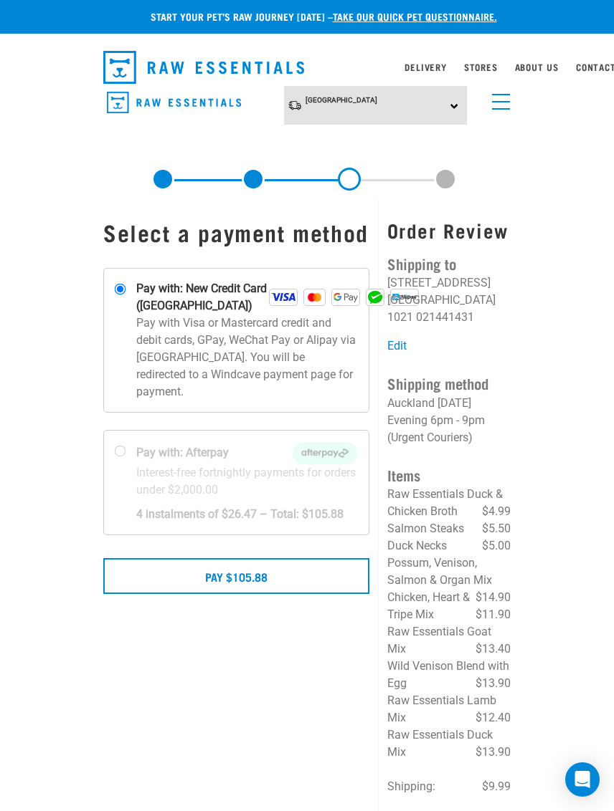
click at [319, 594] on button "Pay $105.88" at bounding box center [236, 576] width 266 height 36
